Goal: Information Seeking & Learning: Understand process/instructions

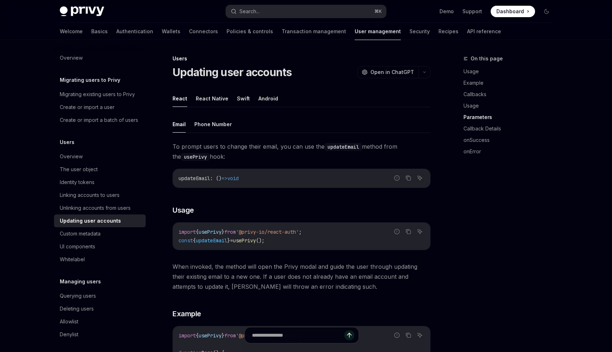
scroll to position [821, 0]
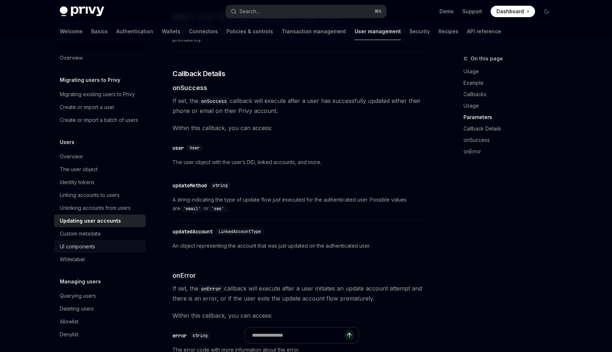
click at [96, 241] on link "UI components" at bounding box center [100, 246] width 92 height 13
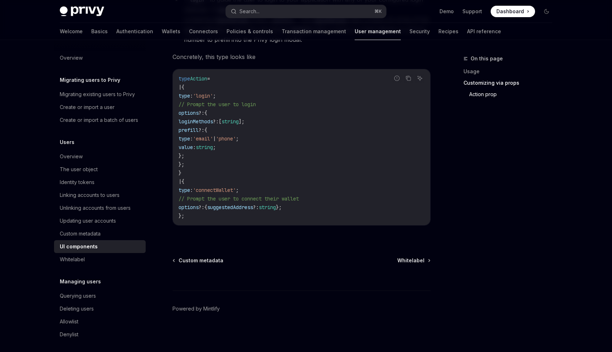
scroll to position [1247, 0]
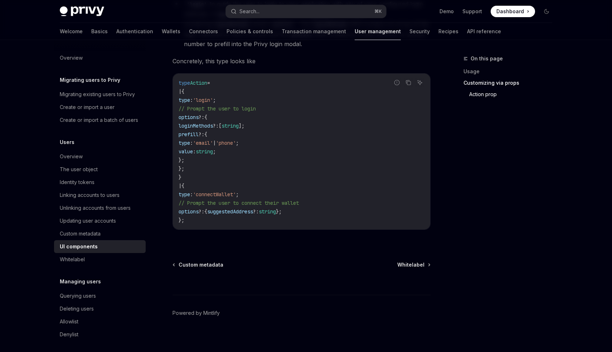
click at [331, 201] on code "type Action = | { type : 'login' ; // Prompt the user to login options ?: { log…" at bounding box center [302, 152] width 246 height 146
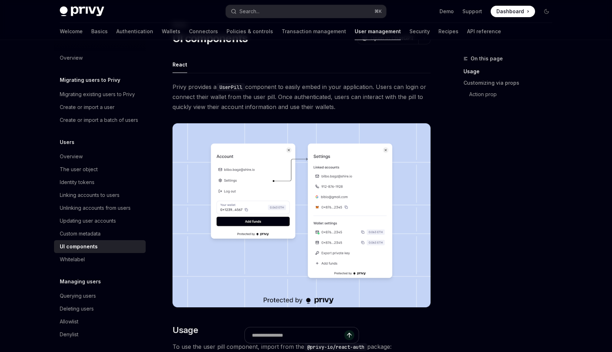
scroll to position [42, 0]
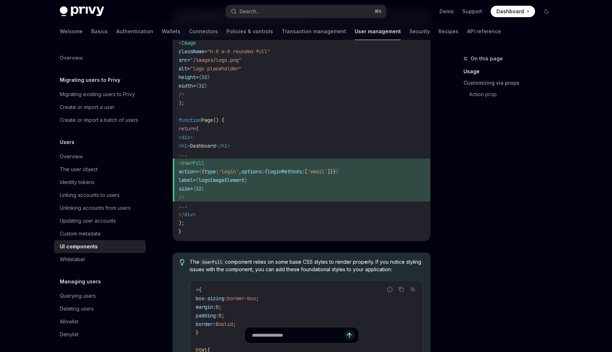
scroll to position [587, 0]
drag, startPoint x: 213, startPoint y: 196, endPoint x: 196, endPoint y: 166, distance: 34.7
click at [196, 166] on code "import { UserPill } from '@privy-io/react-auth/ui' ; const logoImageElement = (…" at bounding box center [302, 123] width 246 height 223
copy code "< UserPill action = { { type: 'login' , options: { loginMethods: [ 'email' ]}} …"
click at [362, 209] on code "import { UserPill } from '@privy-io/react-auth/ui' ; const logoImageElement = (…" at bounding box center [302, 123] width 246 height 223
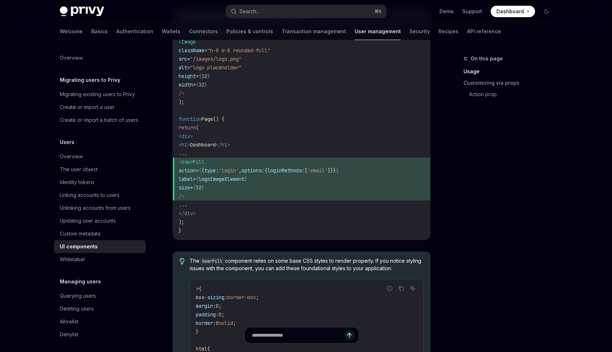
click at [448, 251] on div "On this page Usage Customizing via props Action prop Users UI components OpenAI…" at bounding box center [306, 235] width 504 height 1564
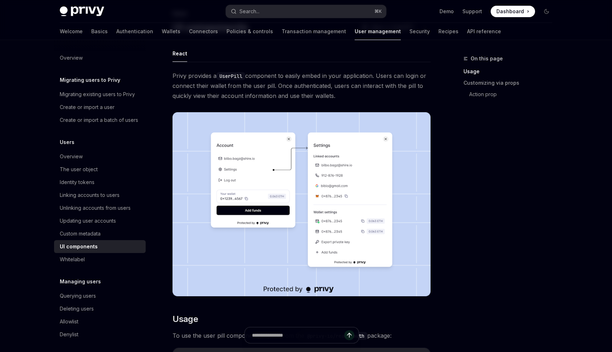
scroll to position [46, 0]
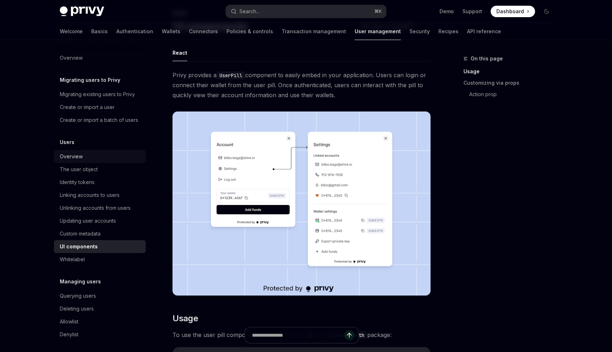
click at [82, 155] on div "Overview" at bounding box center [101, 156] width 82 height 9
type textarea "*"
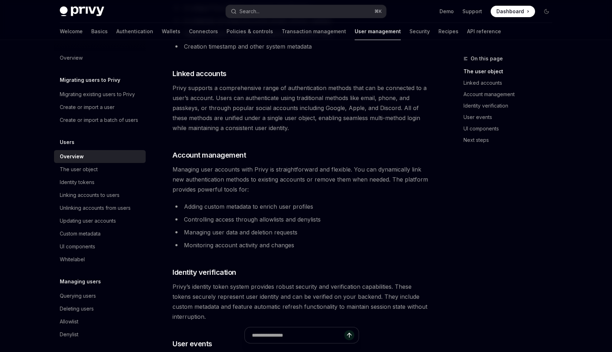
scroll to position [517, 0]
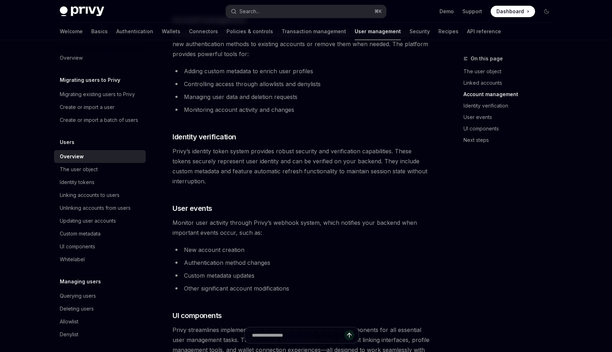
click at [266, 0] on div "Privy Docs home page Search... ⌘ K Demo Support Dashboard Dashboard Search..." at bounding box center [306, 11] width 492 height 23
click at [360, 188] on div "Privy provides a unified user management system that seamlessly combines tradit…" at bounding box center [301, 11] width 258 height 876
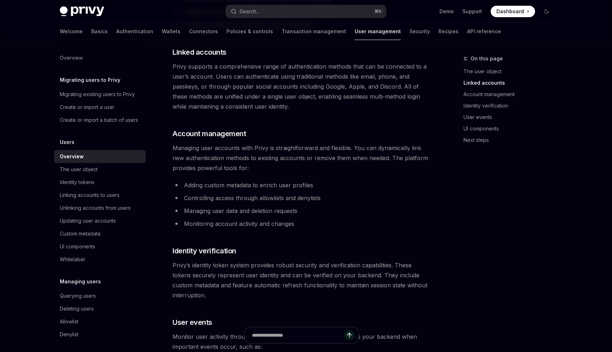
scroll to position [403, 0]
